Goal: Information Seeking & Learning: Learn about a topic

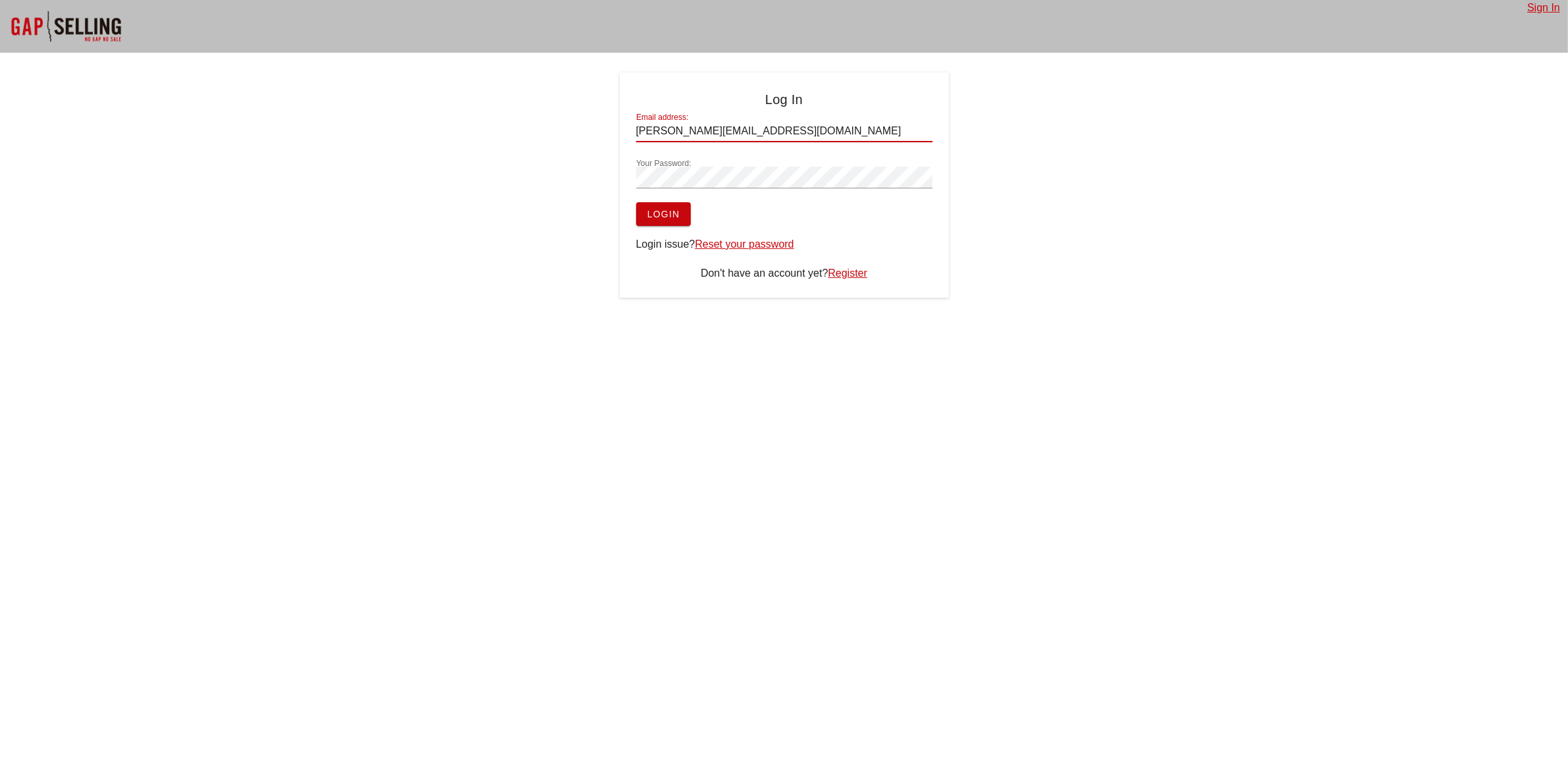
click at [673, 211] on span "Login" at bounding box center [663, 214] width 34 height 10
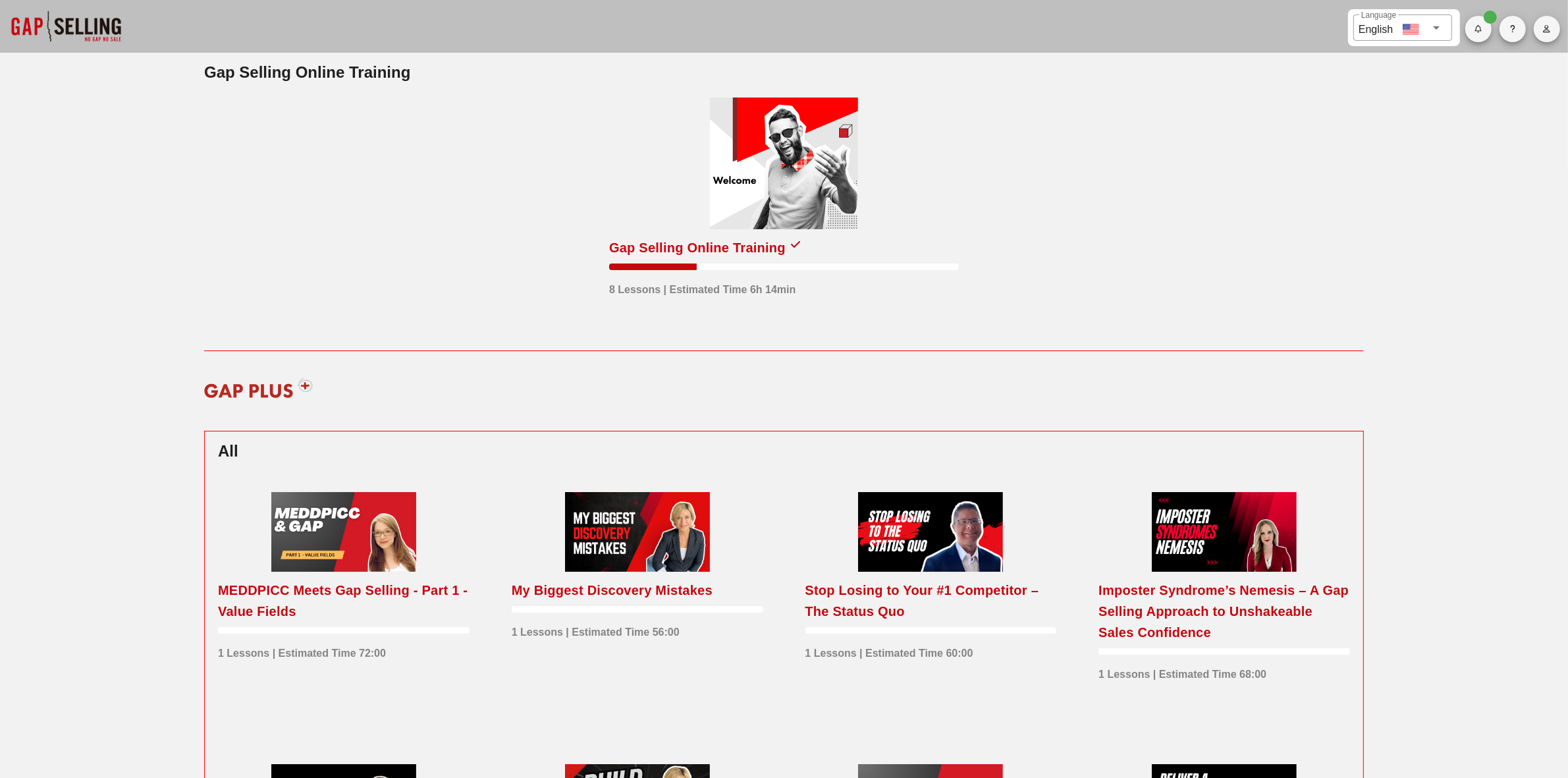
click at [772, 182] on div at bounding box center [784, 163] width 148 height 132
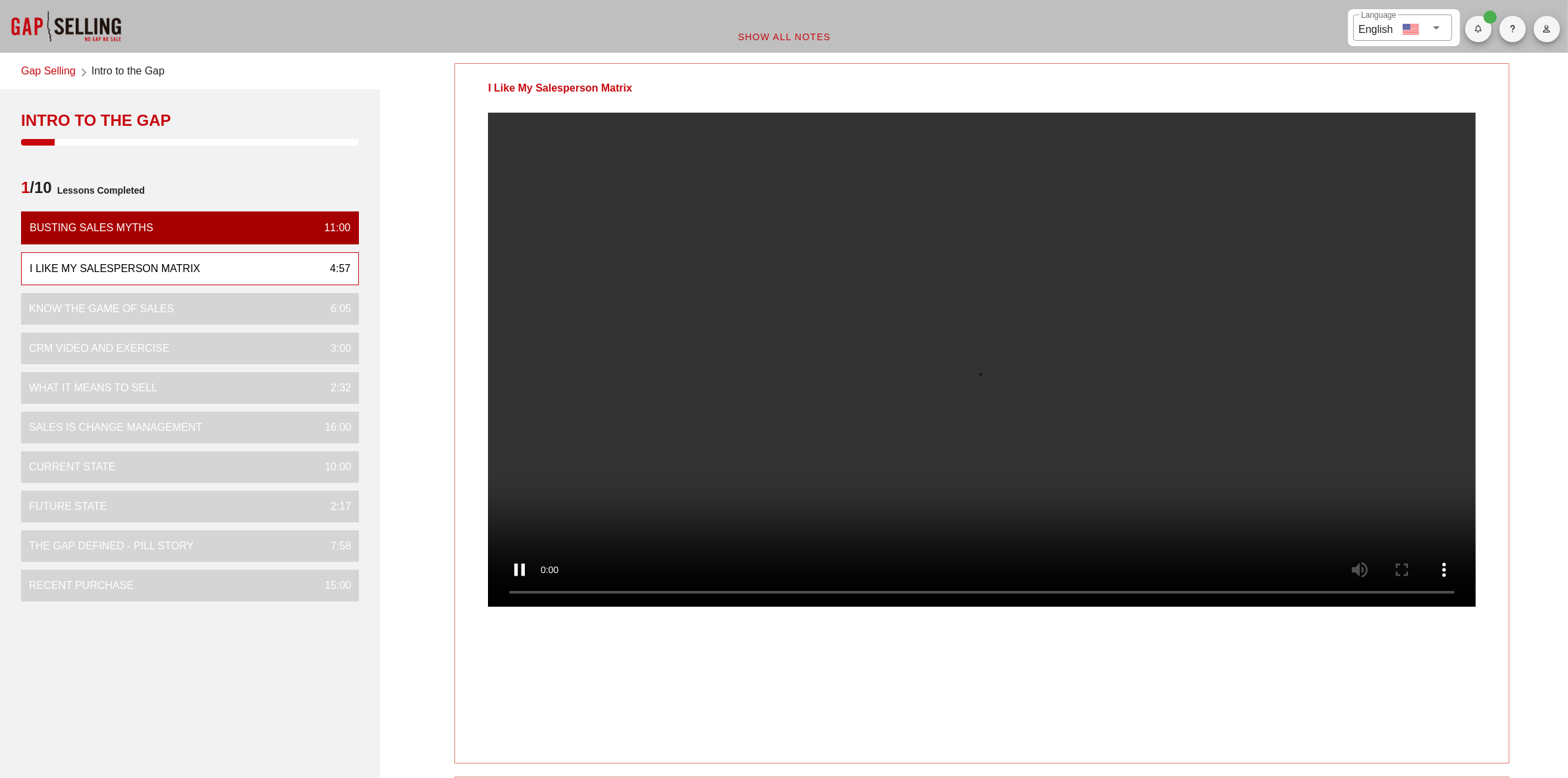
click at [40, 25] on div at bounding box center [66, 26] width 132 height 53
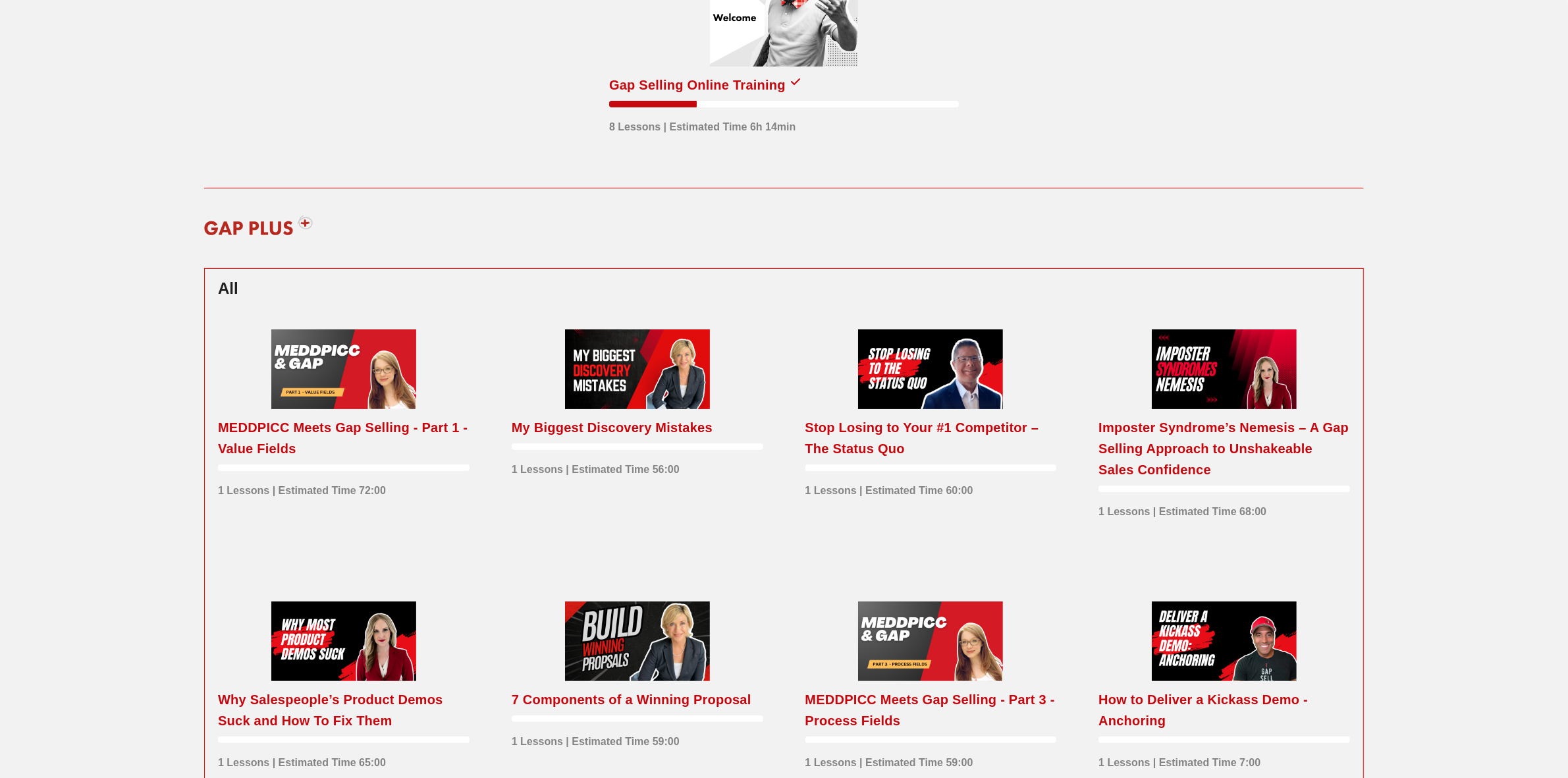
scroll to position [164, 0]
